Goal: Book appointment/travel/reservation

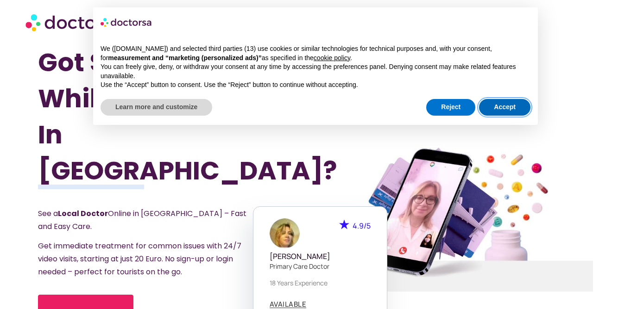
click at [499, 107] on button "Accept" at bounding box center [504, 107] width 51 height 17
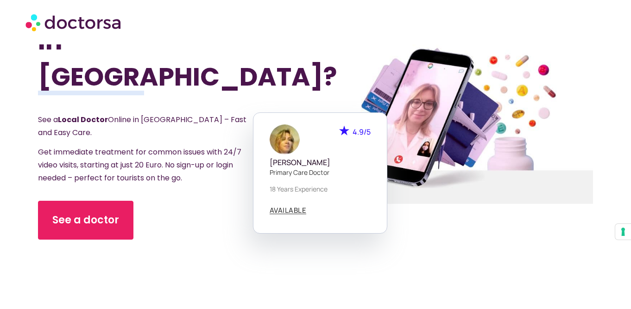
scroll to position [96, 0]
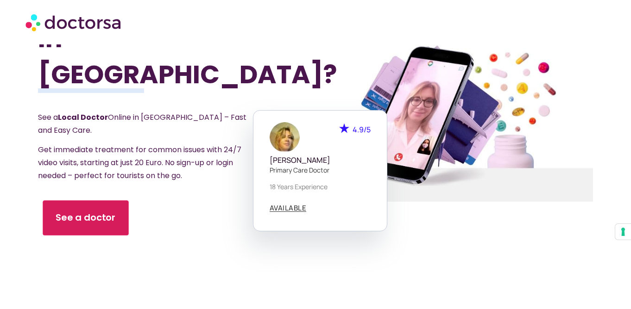
click at [75, 211] on span "See a doctor" at bounding box center [86, 217] width 60 height 13
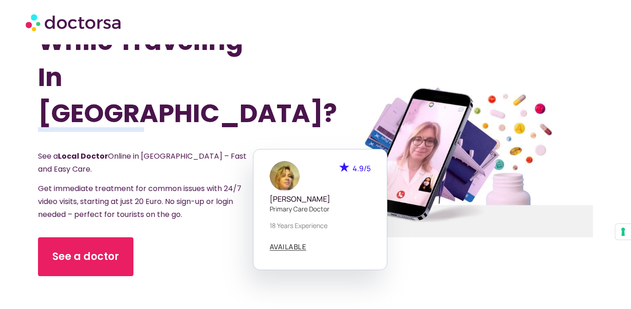
scroll to position [70, 0]
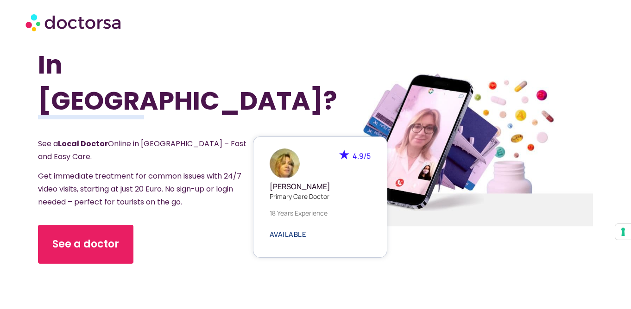
click at [289, 231] on span "AVAILABLE" at bounding box center [287, 234] width 37 height 7
click at [307, 192] on p "Primary care doctor" at bounding box center [319, 197] width 101 height 10
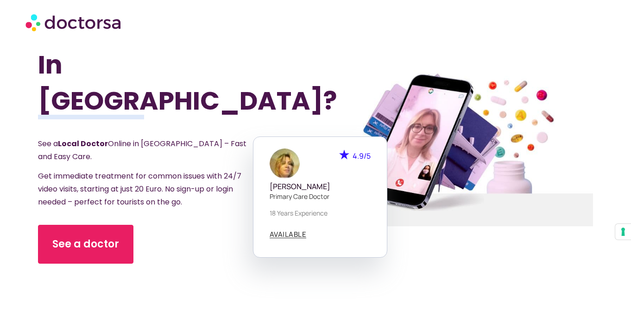
click at [271, 225] on div "See a doctor" at bounding box center [156, 244] width 236 height 39
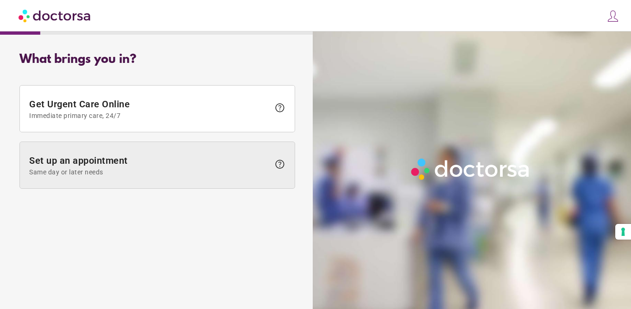
click at [272, 167] on span "help" at bounding box center [277, 165] width 16 height 13
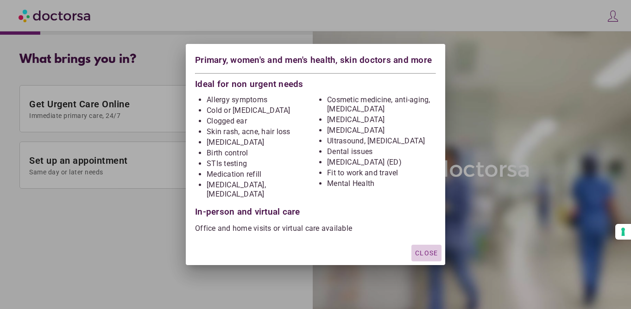
click at [426, 250] on span "Close" at bounding box center [426, 253] width 23 height 7
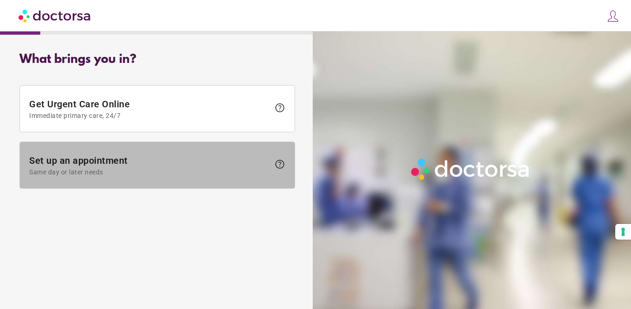
click at [281, 165] on span "help" at bounding box center [279, 164] width 11 height 11
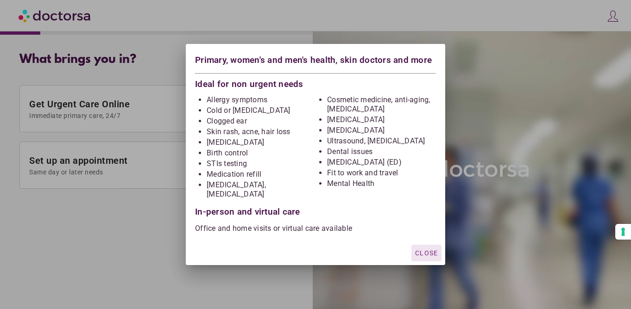
click at [420, 250] on span "Close" at bounding box center [426, 253] width 23 height 7
